Goal: Information Seeking & Learning: Learn about a topic

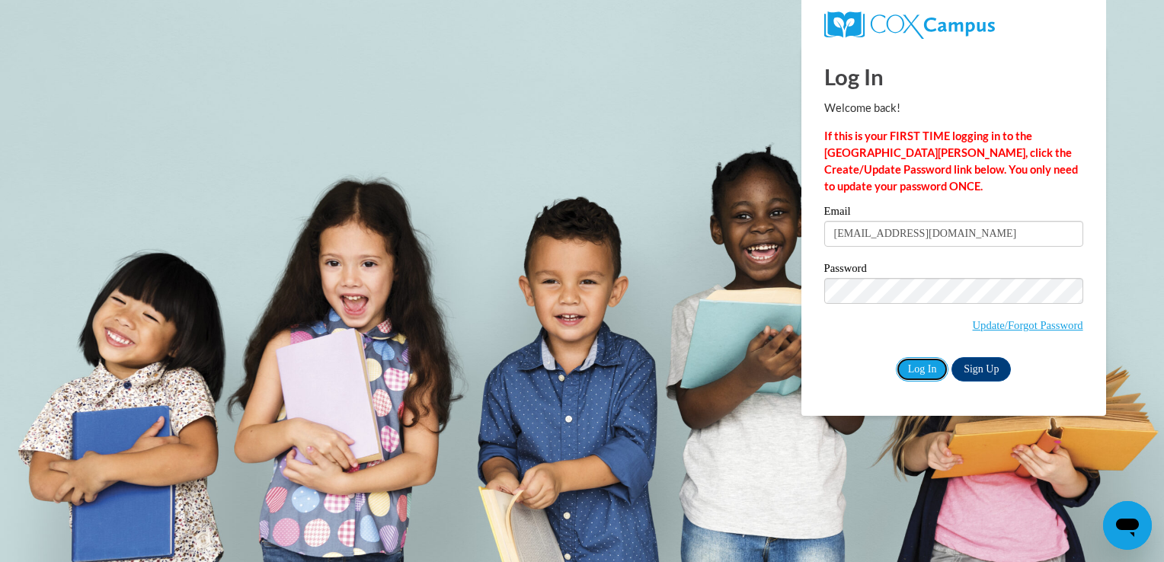
drag, startPoint x: 916, startPoint y: 368, endPoint x: 1137, endPoint y: 251, distance: 250.0
click at [916, 368] on input "Log In" at bounding box center [922, 369] width 53 height 24
click at [916, 373] on input "Log In" at bounding box center [922, 369] width 53 height 24
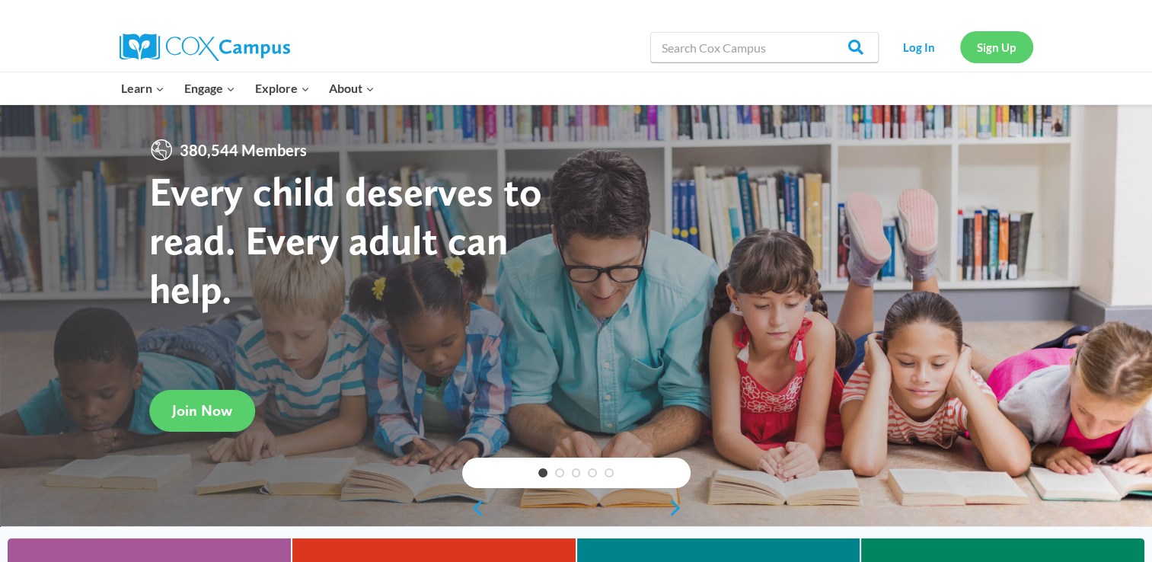
click at [1002, 47] on link "Sign Up" at bounding box center [996, 46] width 73 height 31
click at [919, 44] on link "Log In" at bounding box center [919, 46] width 66 height 31
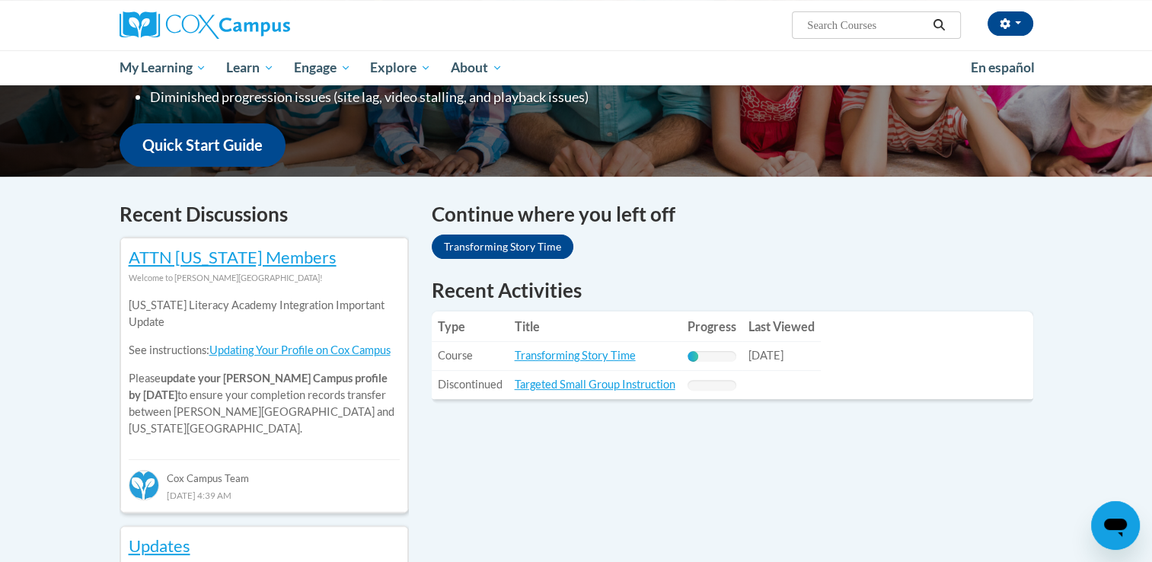
scroll to position [416, 0]
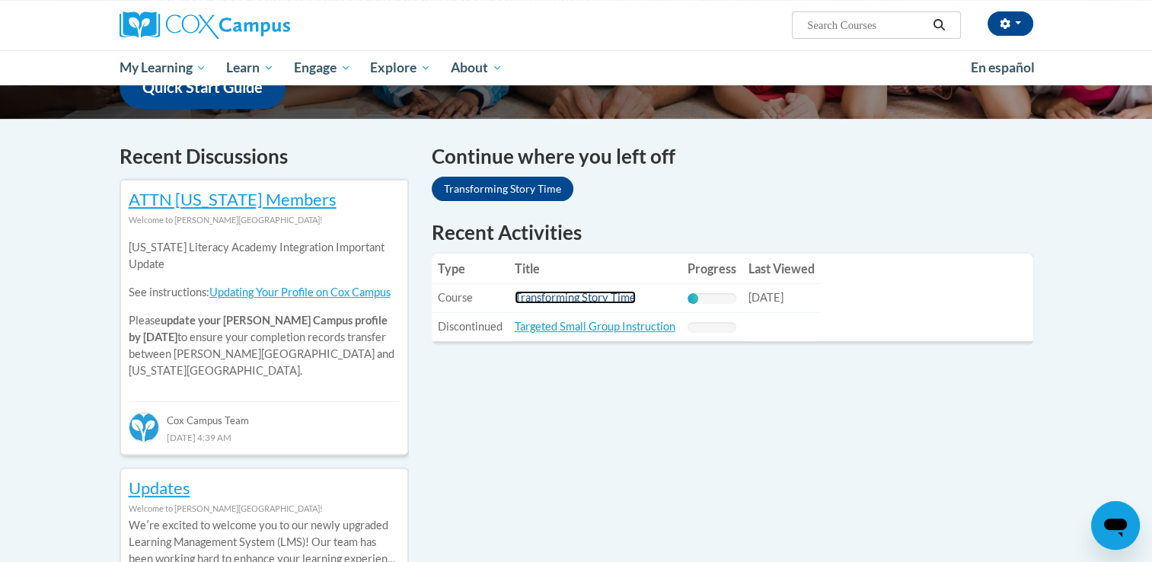
click at [615, 294] on link "Transforming Story Time" at bounding box center [575, 297] width 121 height 13
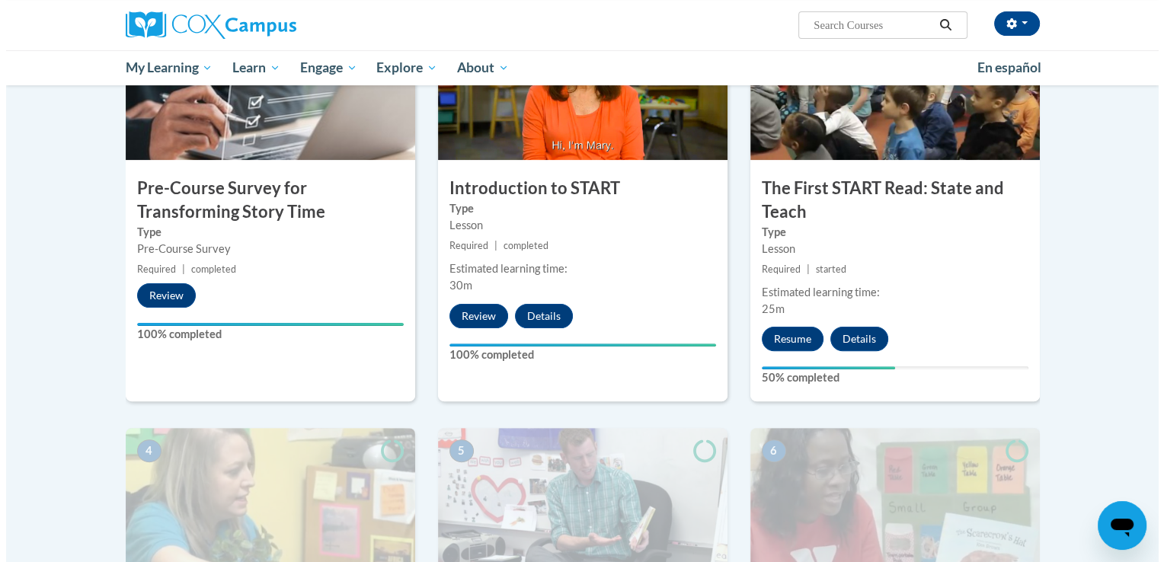
scroll to position [393, 0]
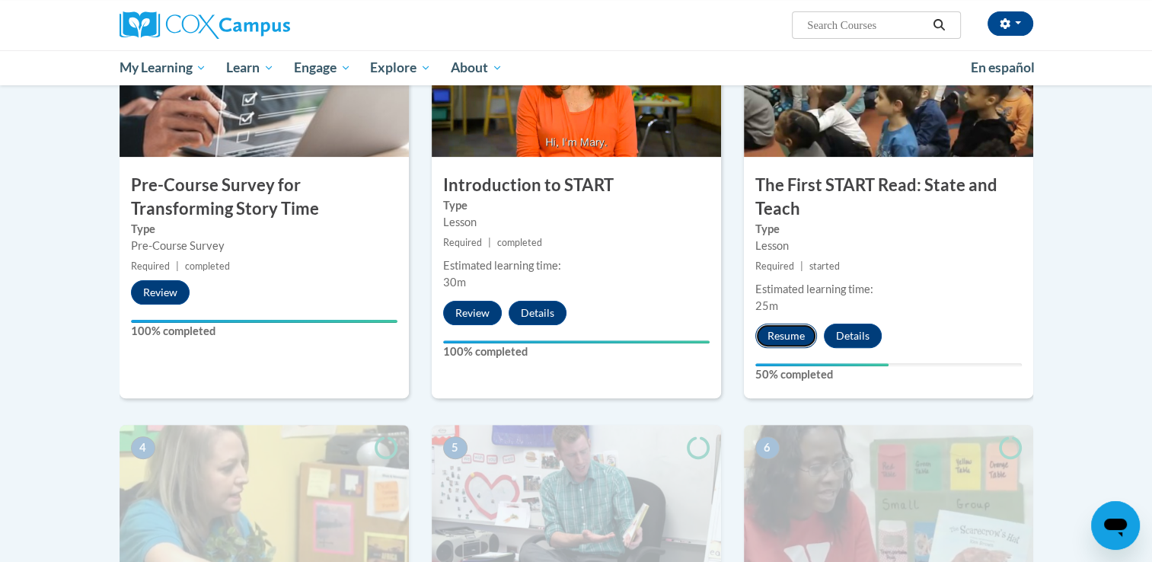
click at [783, 335] on button "Resume" at bounding box center [786, 336] width 62 height 24
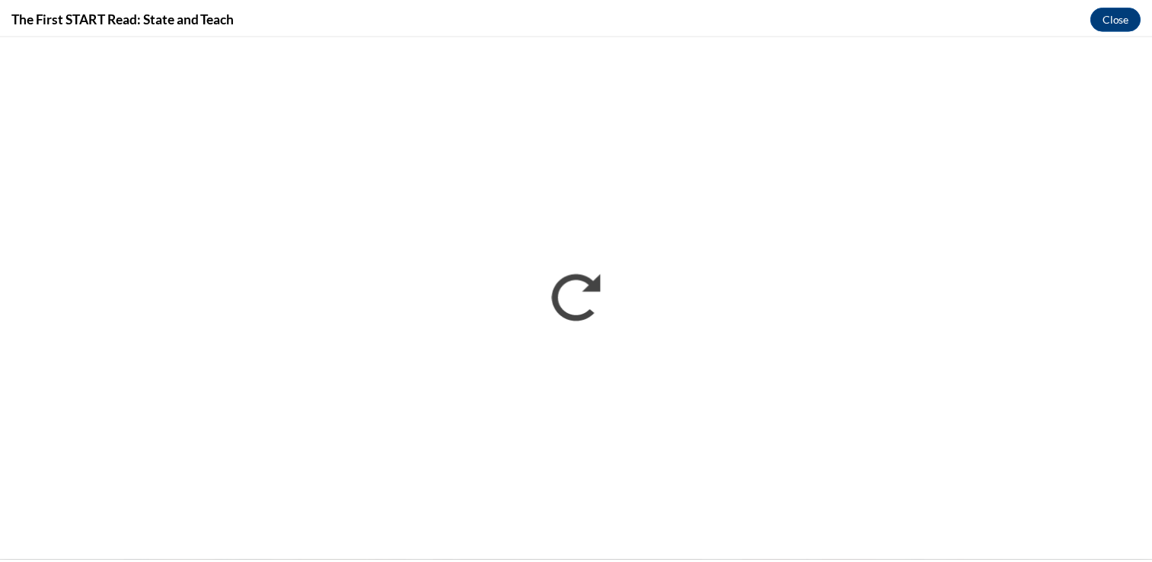
scroll to position [0, 0]
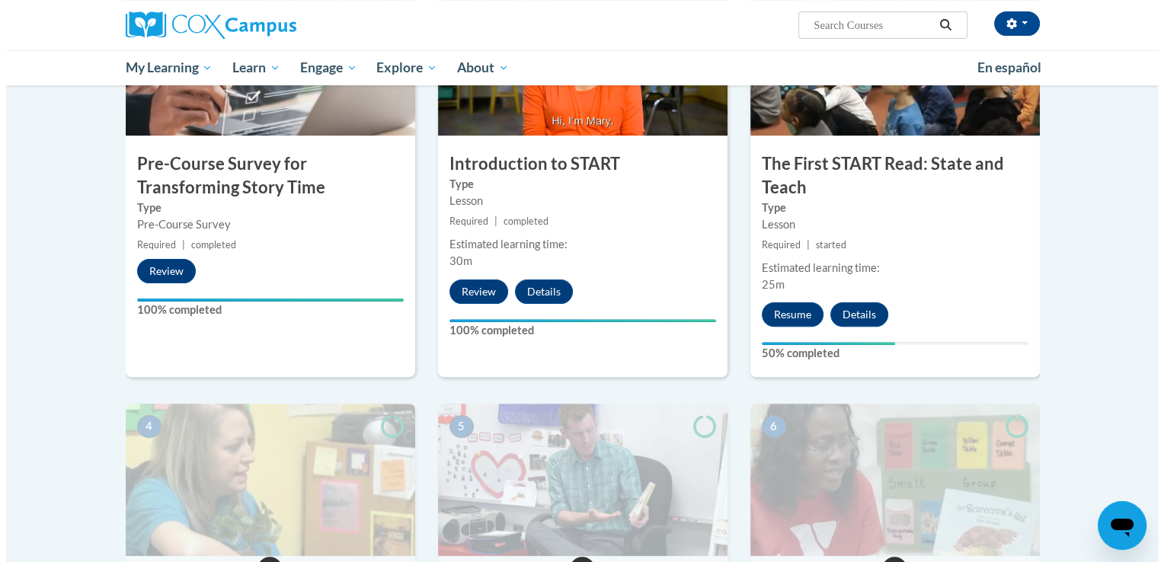
scroll to position [420, 0]
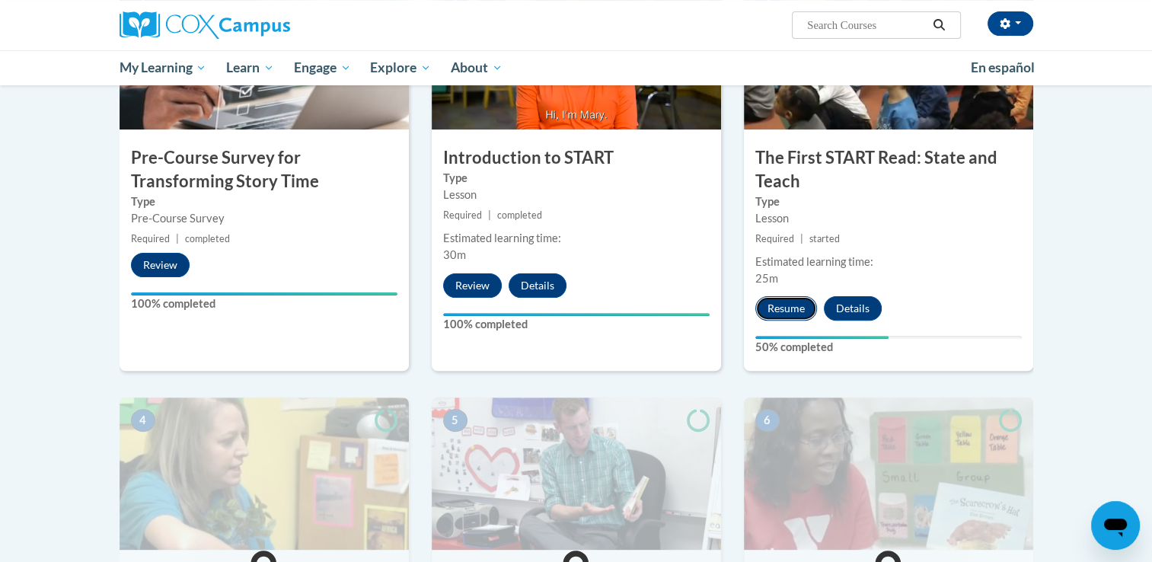
click at [786, 304] on button "Resume" at bounding box center [786, 308] width 62 height 24
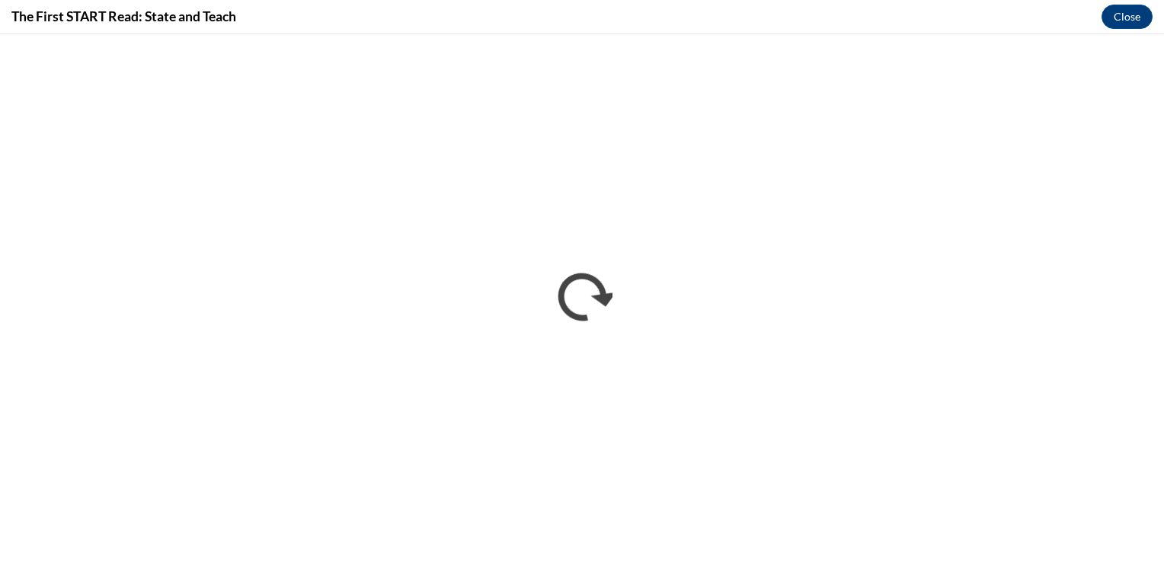
scroll to position [0, 0]
